Goal: Browse casually: Explore the website without a specific task or goal

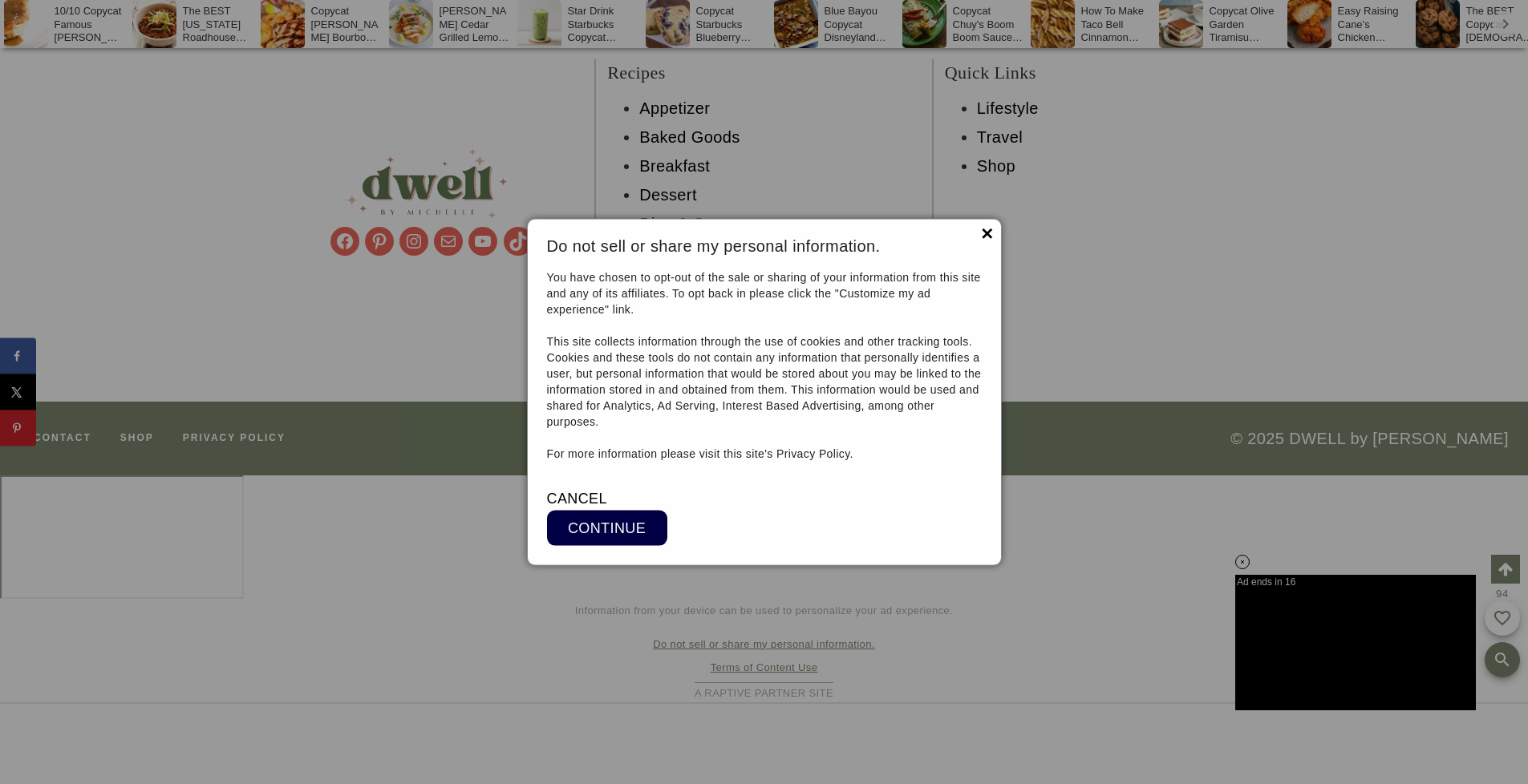
scroll to position [12466, 0]
